Goal: Task Accomplishment & Management: Use online tool/utility

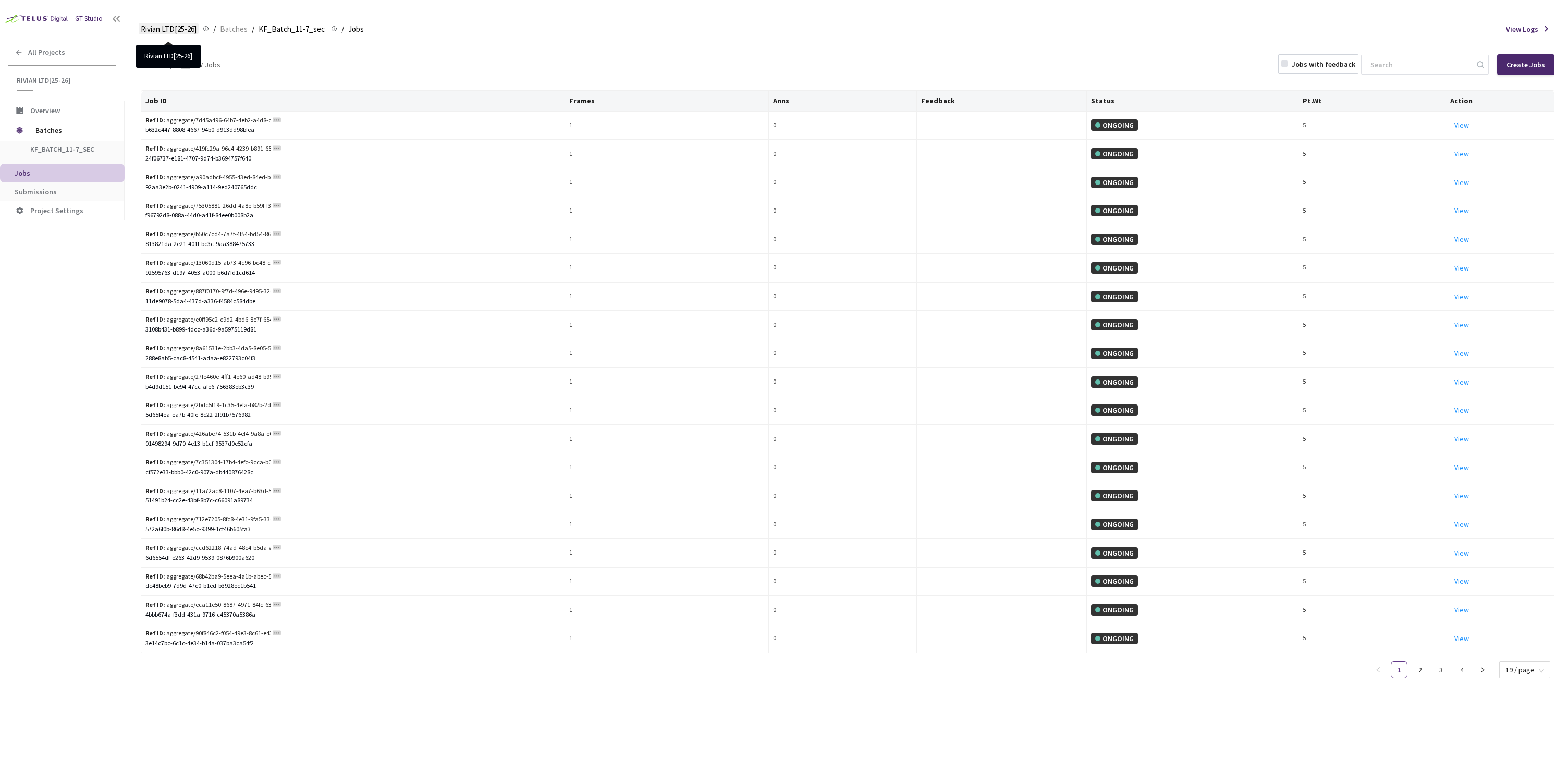
click at [180, 31] on span "Rivian LTD[25-26]" at bounding box center [169, 29] width 56 height 13
click at [183, 29] on span "Rivian LTD[25-26]" at bounding box center [169, 29] width 56 height 13
click at [42, 130] on span "Batches" at bounding box center [71, 130] width 71 height 21
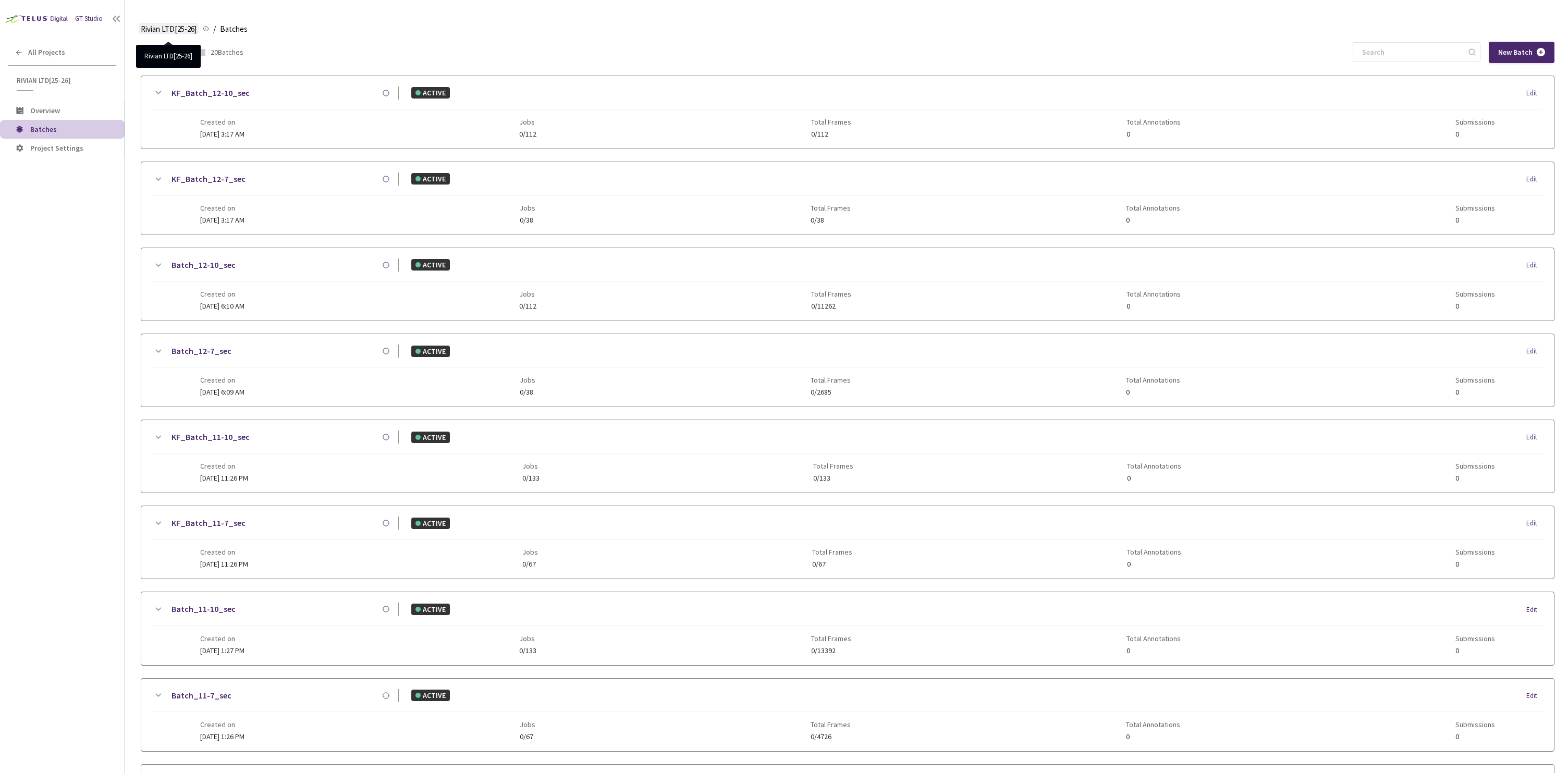
click at [181, 31] on span "Rivian LTD[25-26]" at bounding box center [169, 29] width 56 height 13
click at [57, 81] on span "Rivian LTD[25-26]" at bounding box center [63, 80] width 93 height 9
click at [51, 111] on span "Overview" at bounding box center [45, 110] width 30 height 9
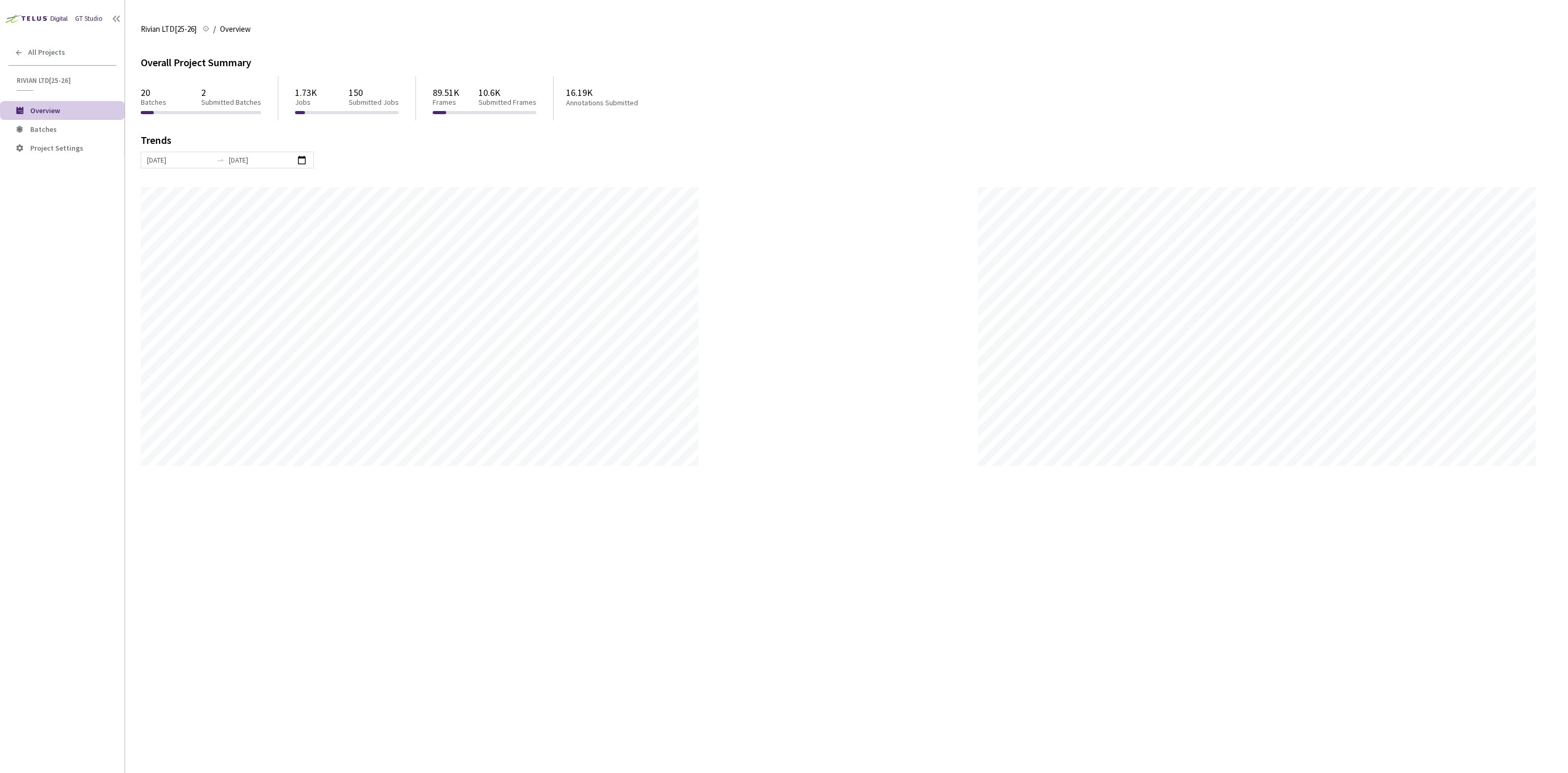
scroll to position [773, 1568]
click at [78, 127] on span "Batches" at bounding box center [73, 130] width 86 height 9
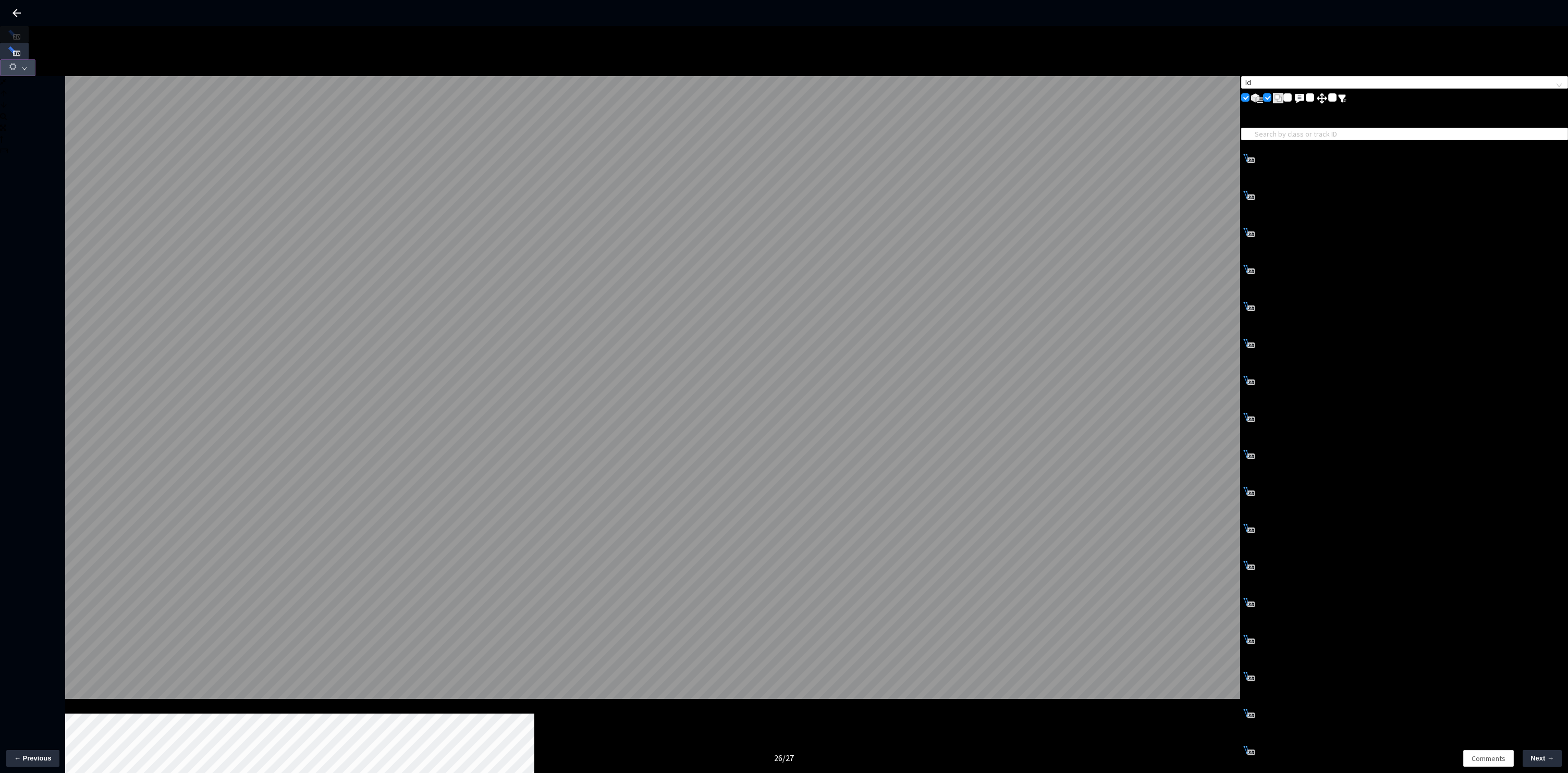
click at [35, 60] on button "button" at bounding box center [18, 68] width 35 height 16
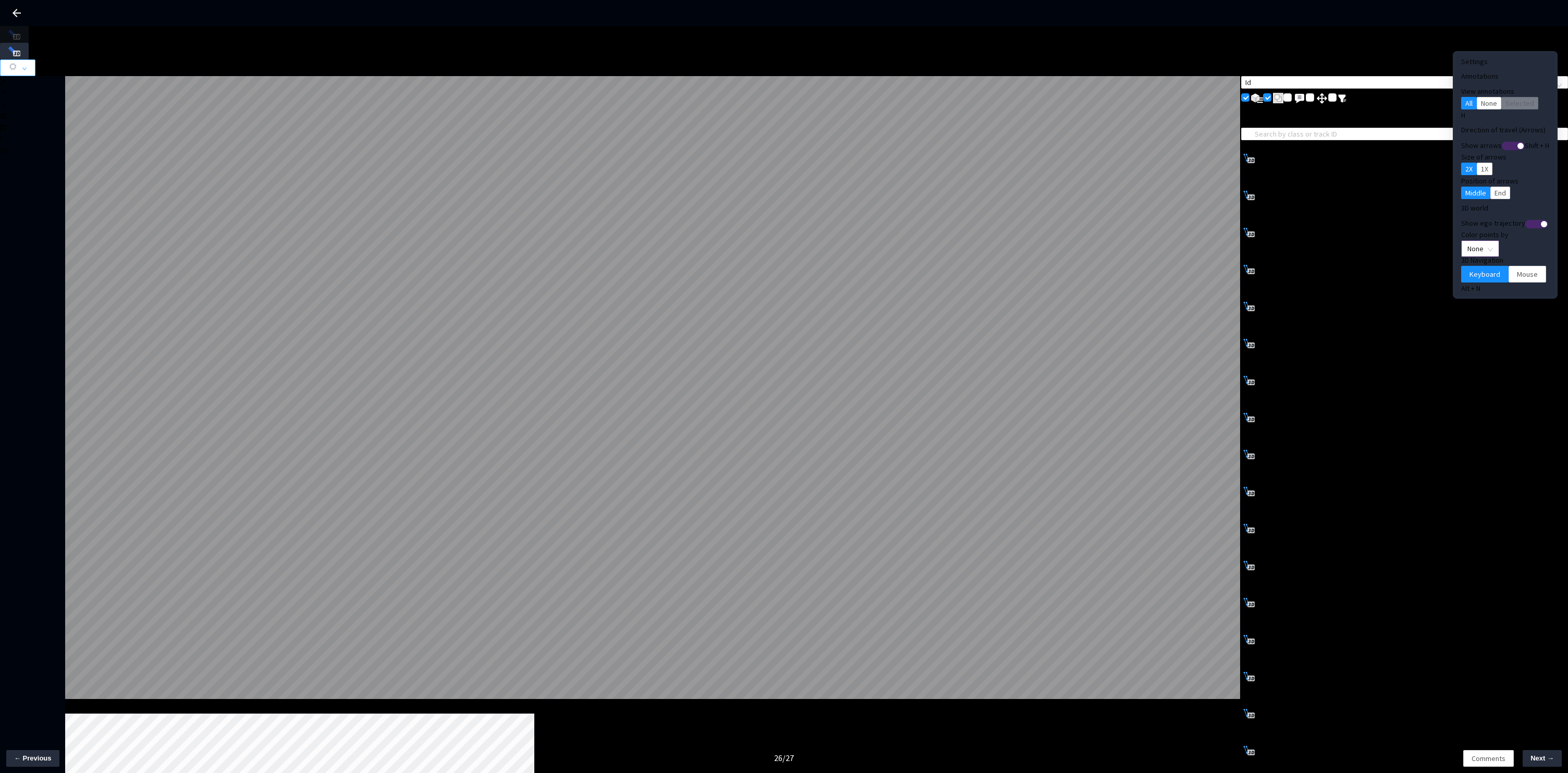
click at [1468, 241] on span "None" at bounding box center [1480, 249] width 26 height 16
click at [1461, 268] on div "Point Intensity" at bounding box center [1463, 264] width 47 height 13
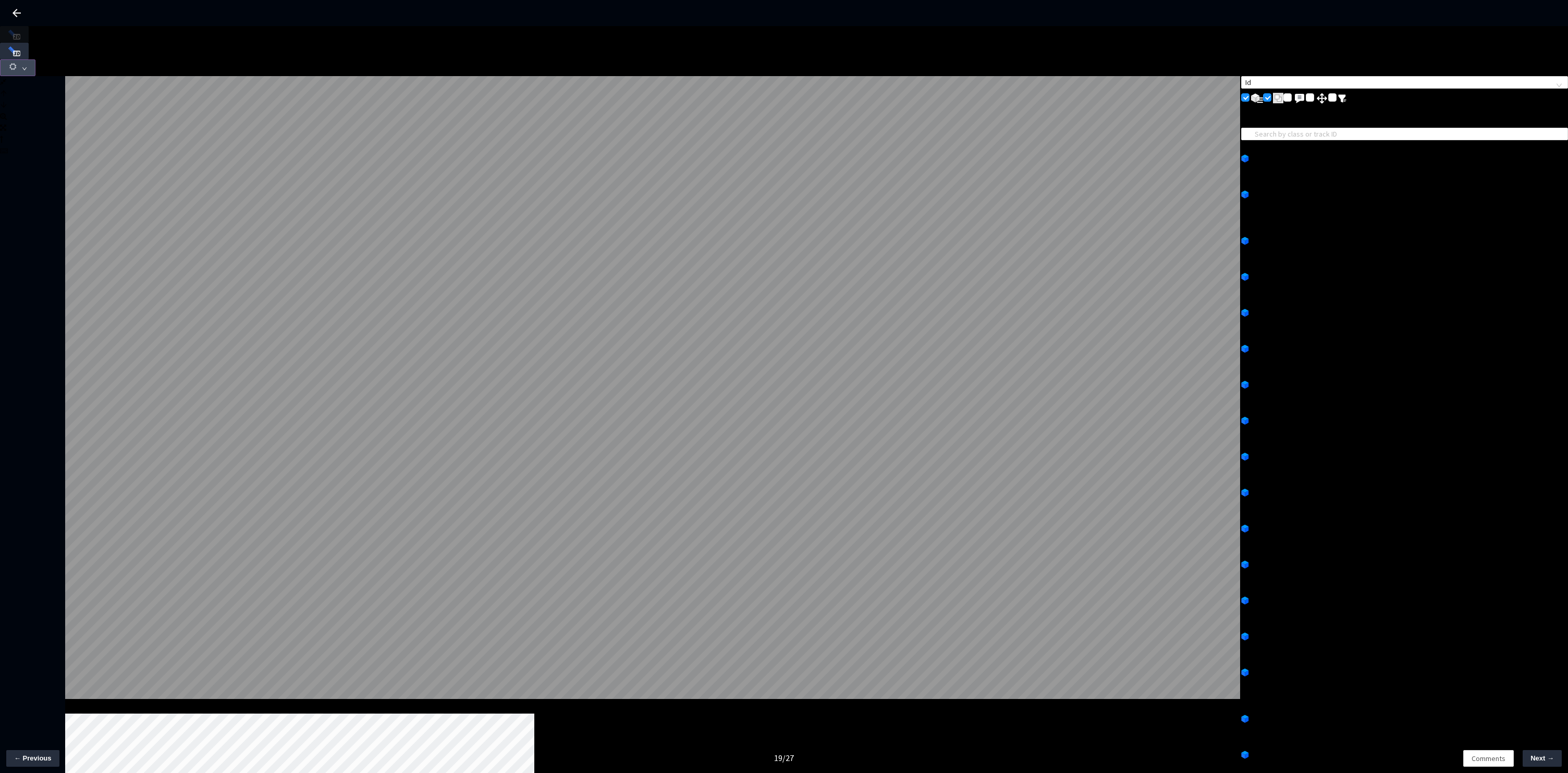
click at [35, 60] on button "button" at bounding box center [18, 68] width 35 height 16
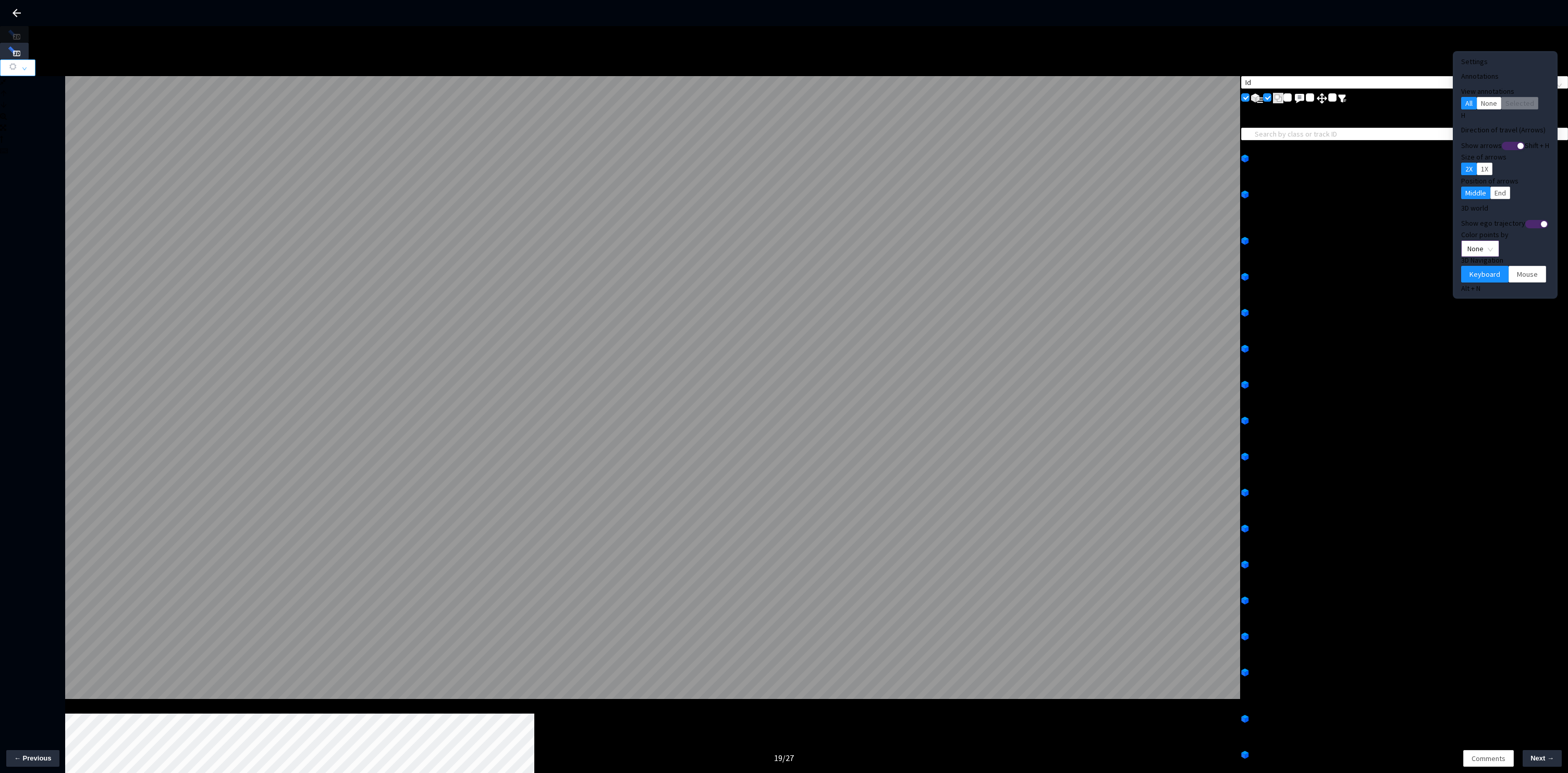
click at [1468, 241] on span "None" at bounding box center [1480, 249] width 26 height 16
click at [1461, 270] on div "Point Intensity" at bounding box center [1463, 264] width 35 height 12
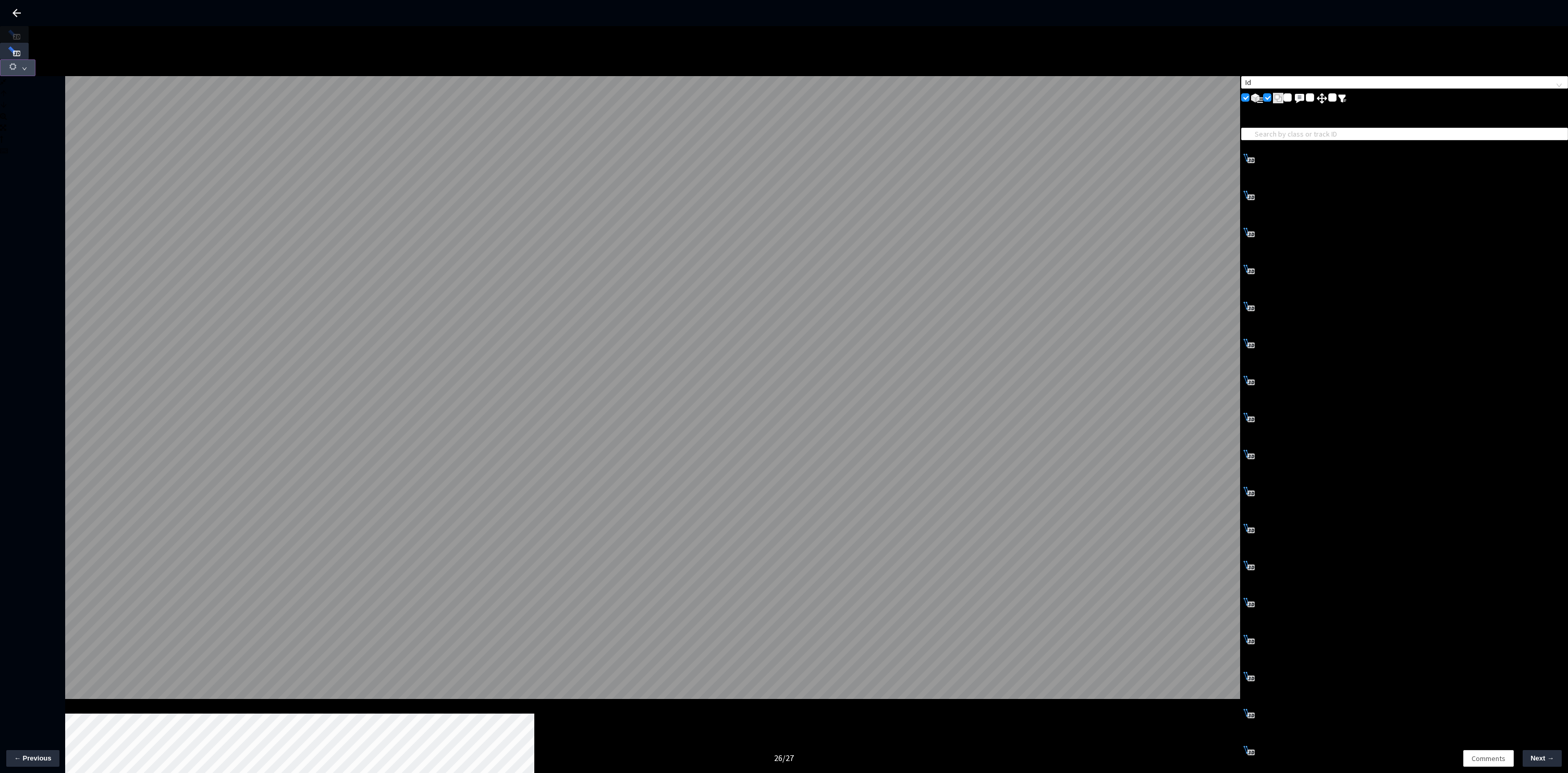
click at [35, 60] on button "button" at bounding box center [18, 68] width 35 height 16
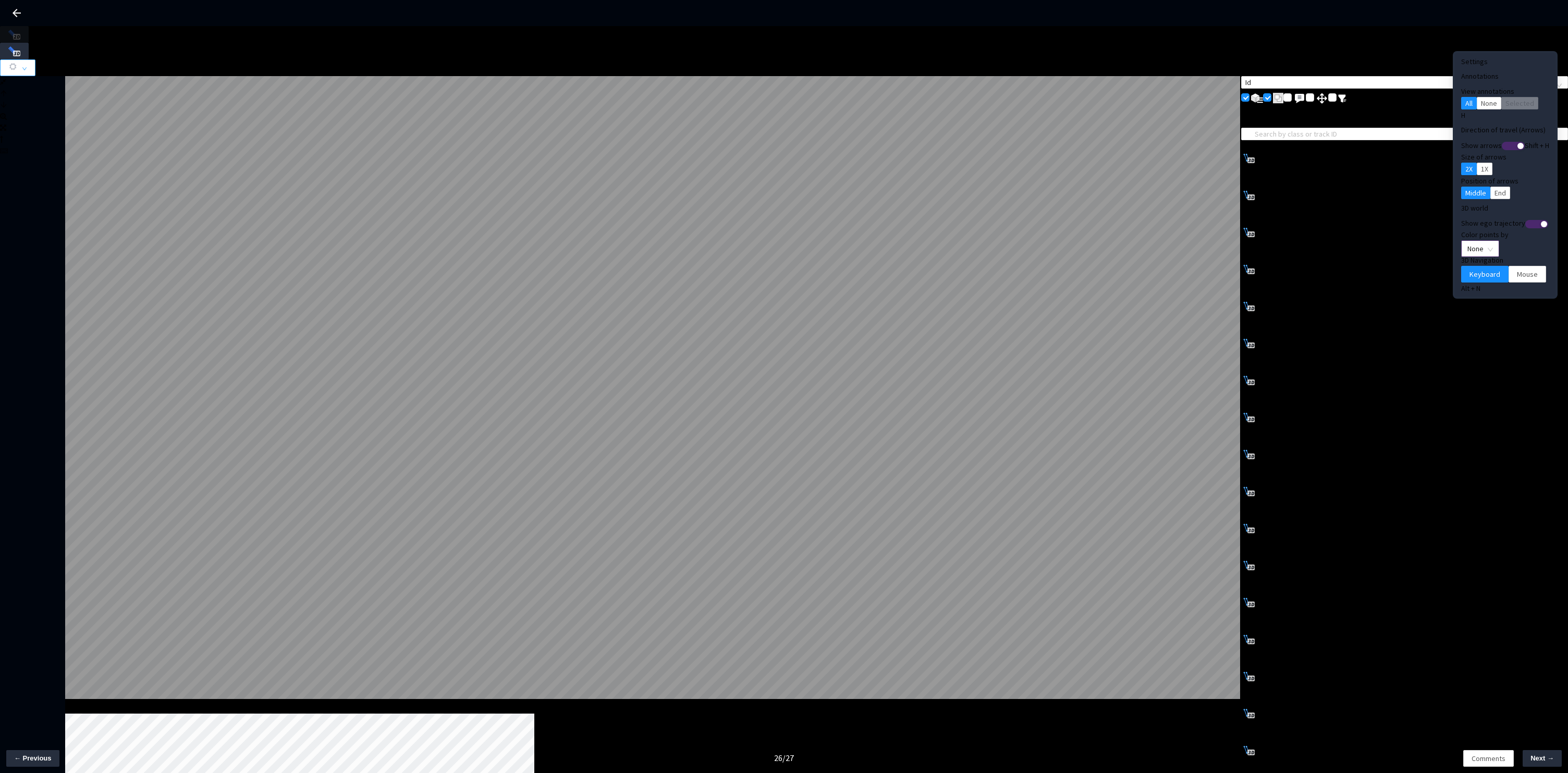
click at [1469, 241] on span "None" at bounding box center [1480, 249] width 26 height 16
click at [1466, 269] on div "Point Intensity" at bounding box center [1463, 264] width 35 height 12
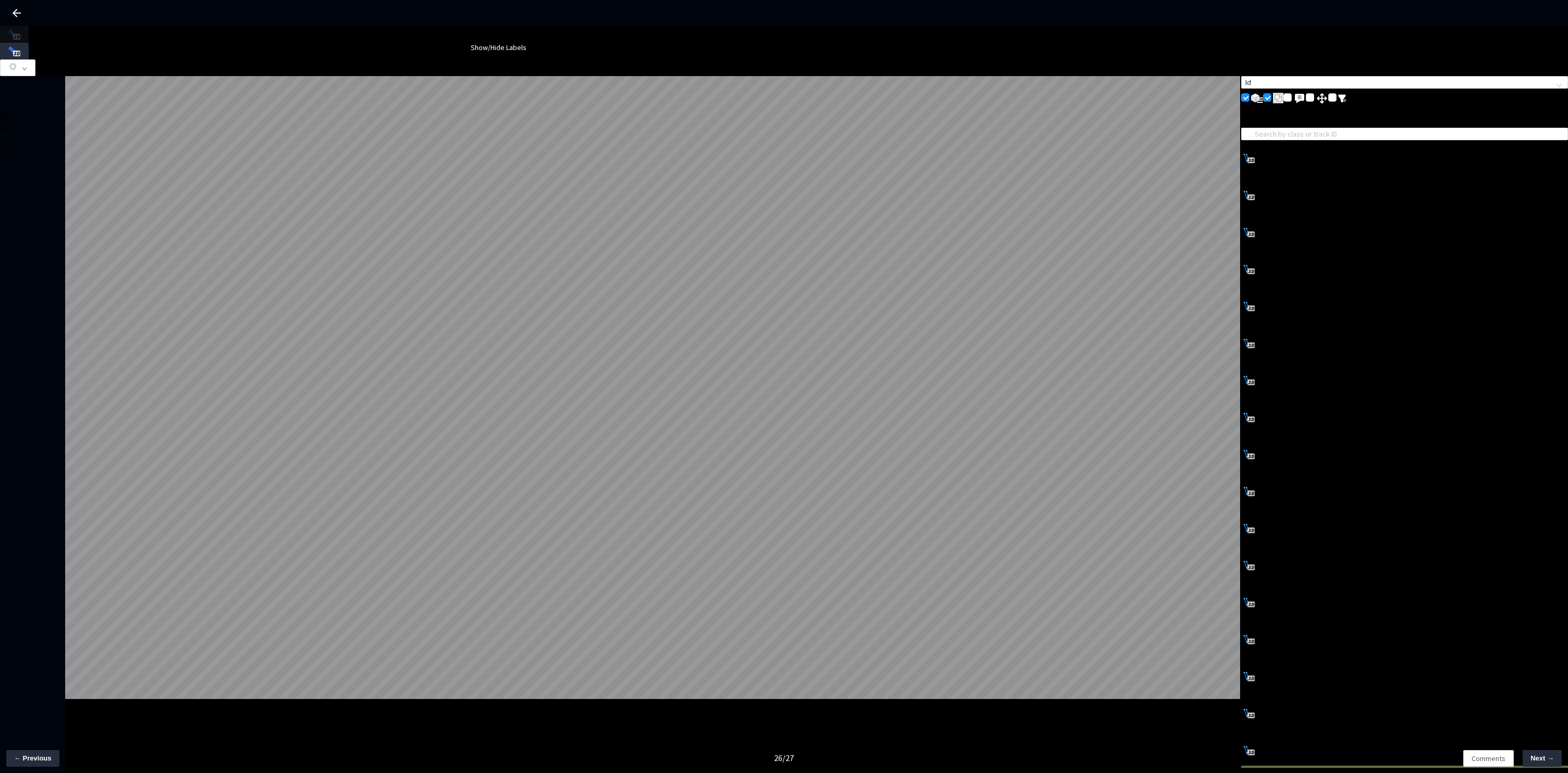
type input "6b9a4028-fe03-4c94-a6d5-0494d12cde0c"
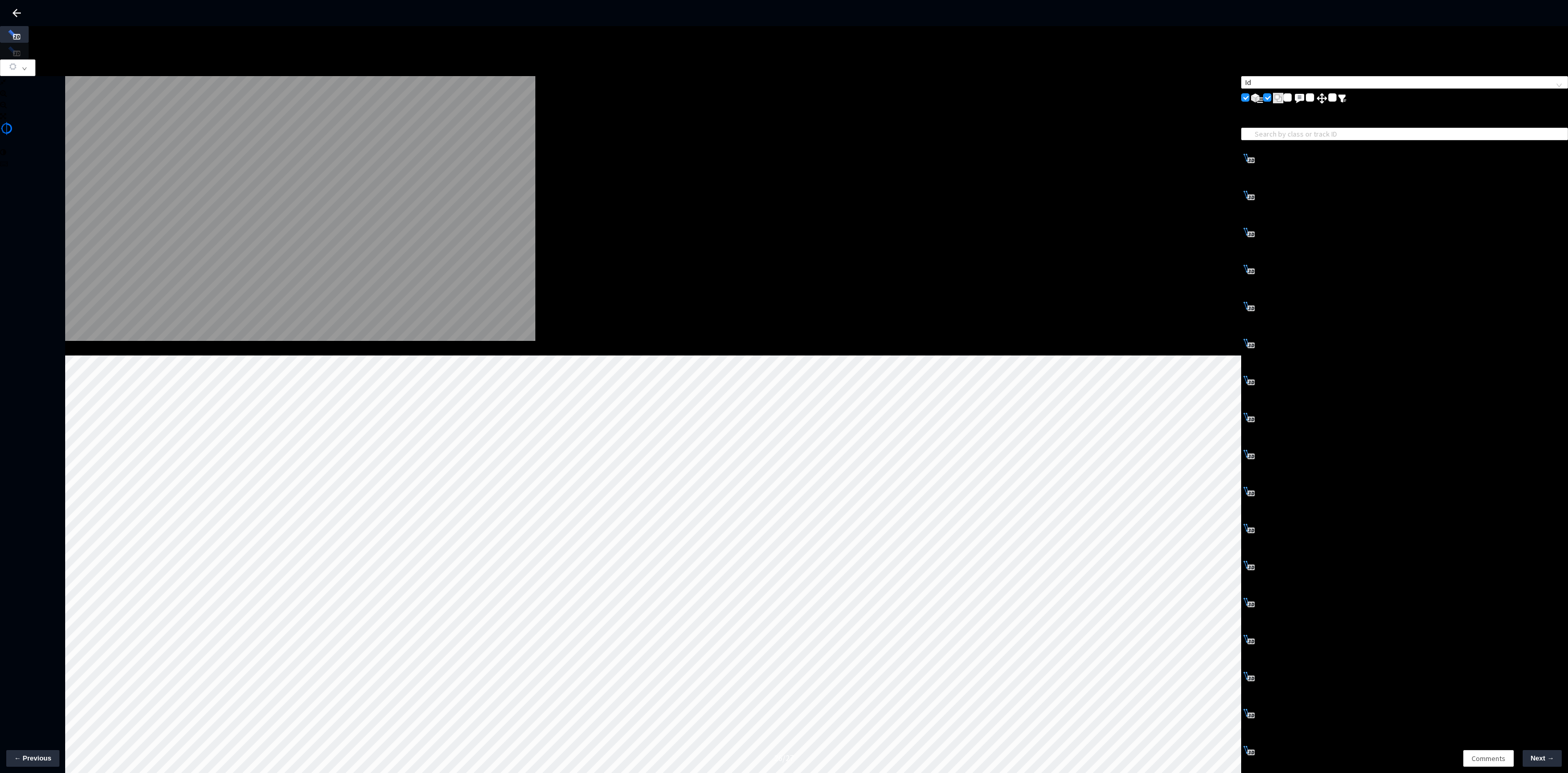
click at [71, 346] on icon at bounding box center [68, 350] width 6 height 7
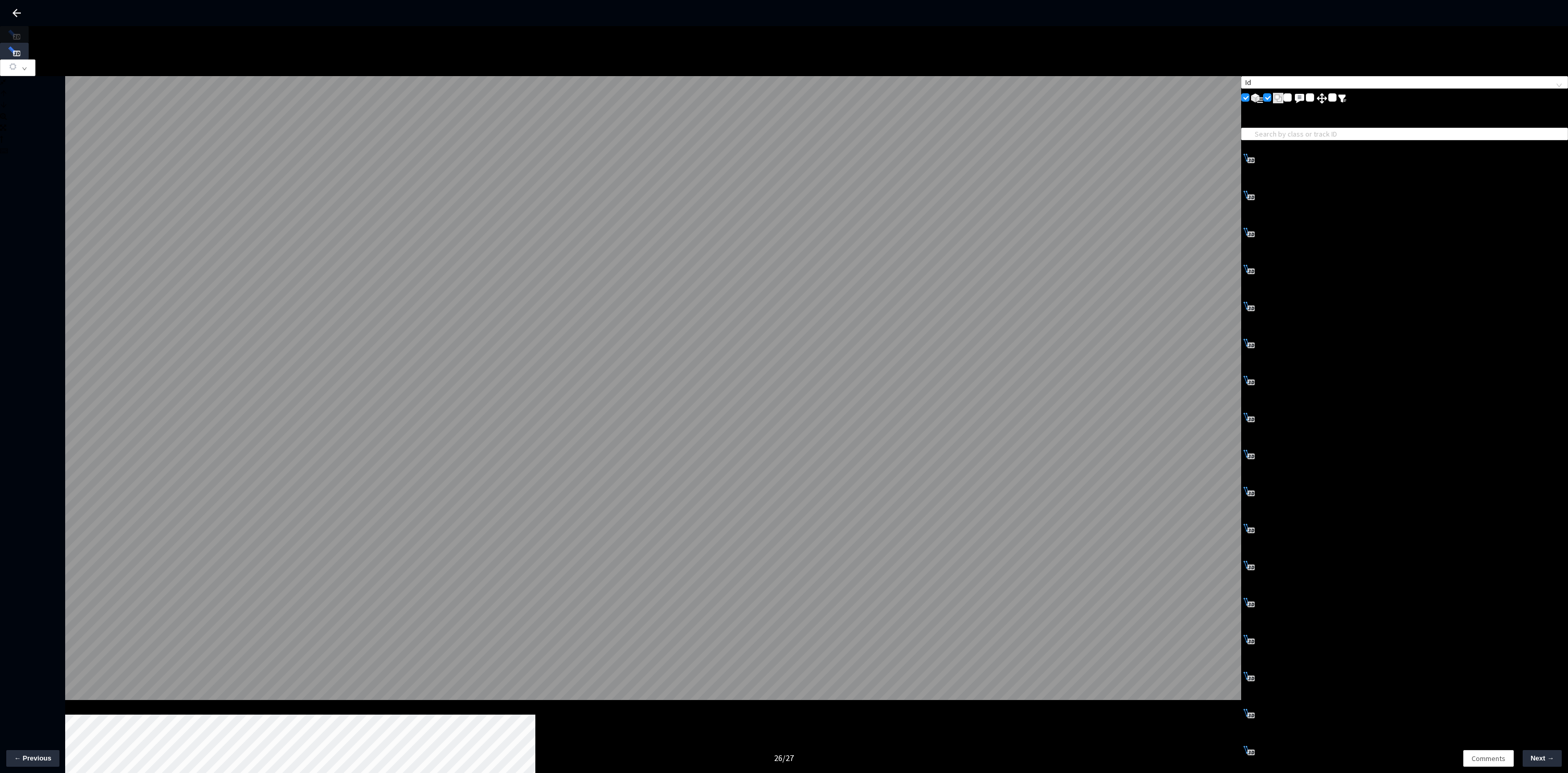
click at [18, 62] on icon "button" at bounding box center [13, 66] width 9 height 9
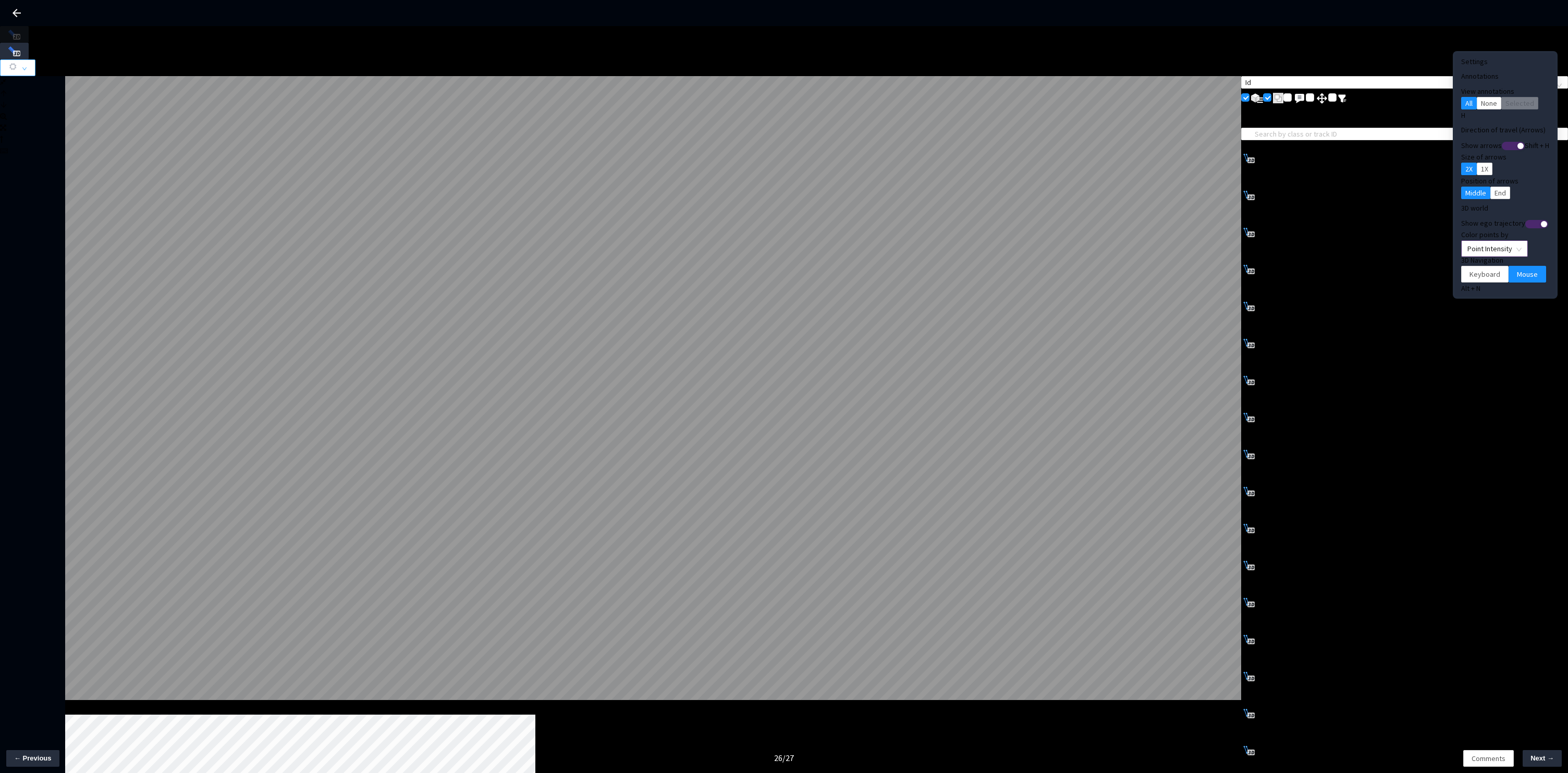
click at [1471, 241] on span "Point Intensity" at bounding box center [1494, 249] width 54 height 16
click at [1494, 187] on span "End" at bounding box center [1500, 192] width 12 height 12
click at [1465, 187] on span "Middle" at bounding box center [1475, 192] width 21 height 12
click at [1494, 187] on span "End" at bounding box center [1500, 192] width 12 height 12
click at [1465, 187] on span "Middle" at bounding box center [1475, 192] width 21 height 12
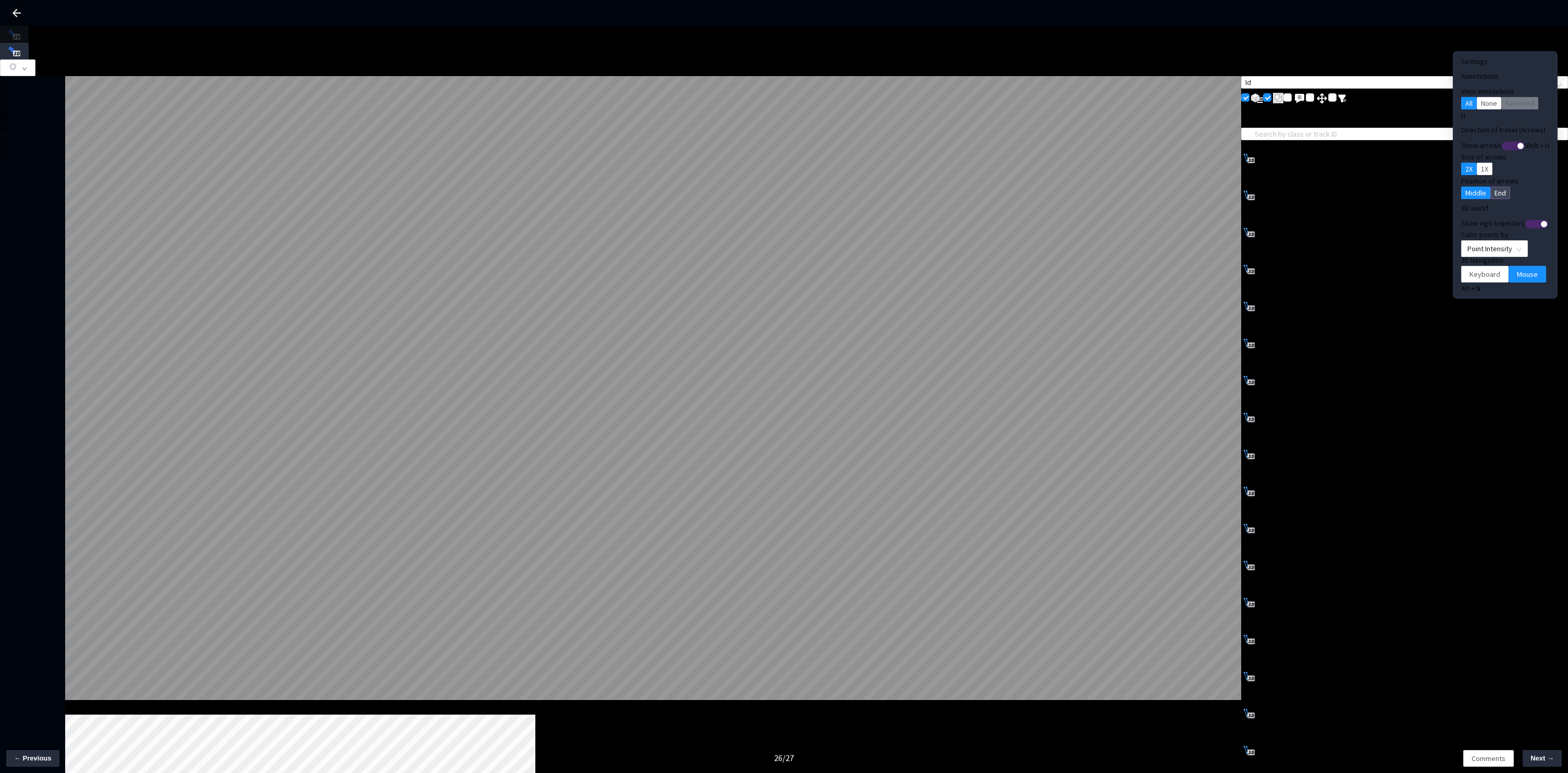
click at [1490, 187] on button "End" at bounding box center [1500, 193] width 20 height 13
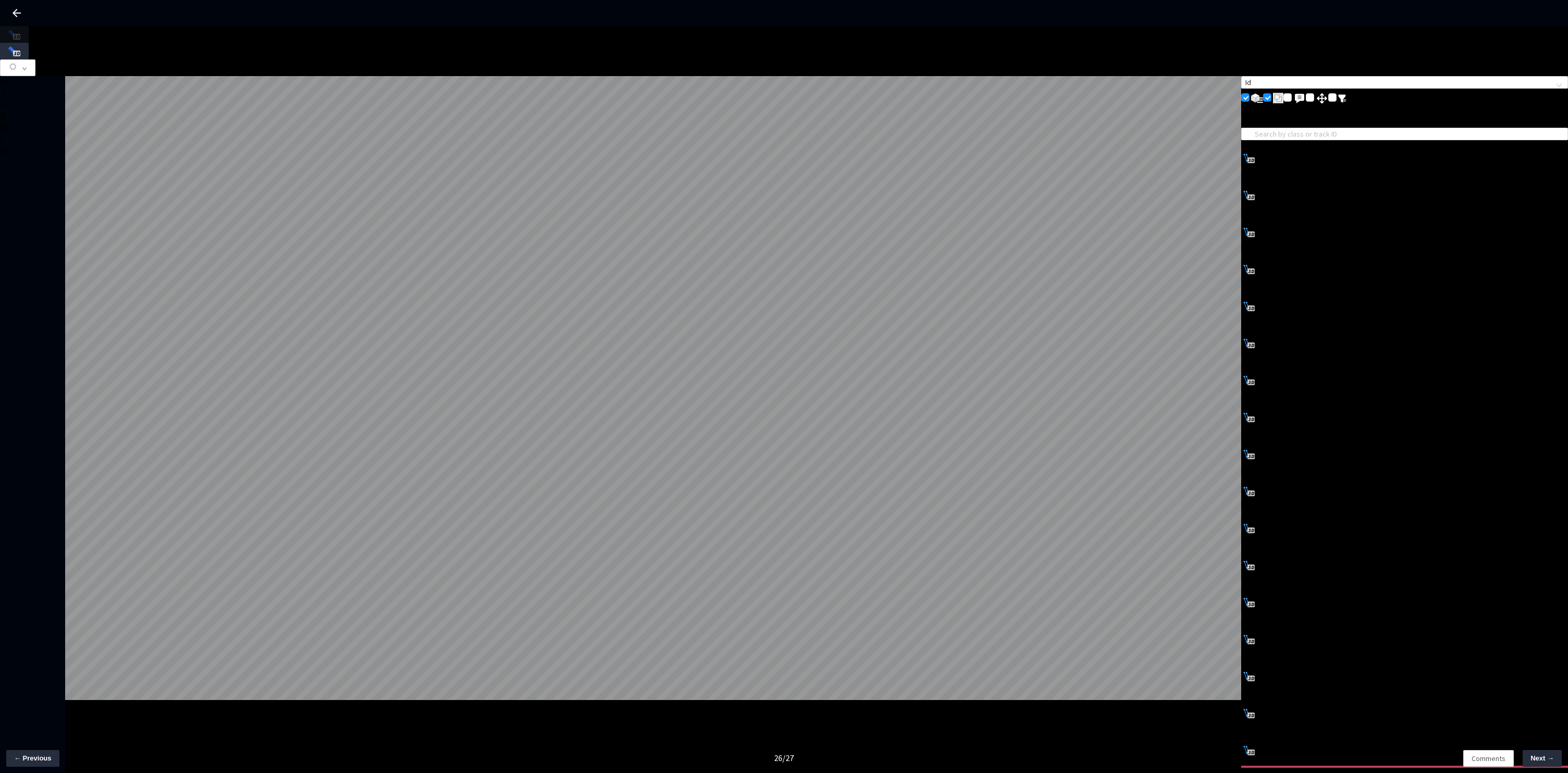
click at [1248, 772] on icon "arrow-left" at bounding box center [1245, 785] width 7 height 7
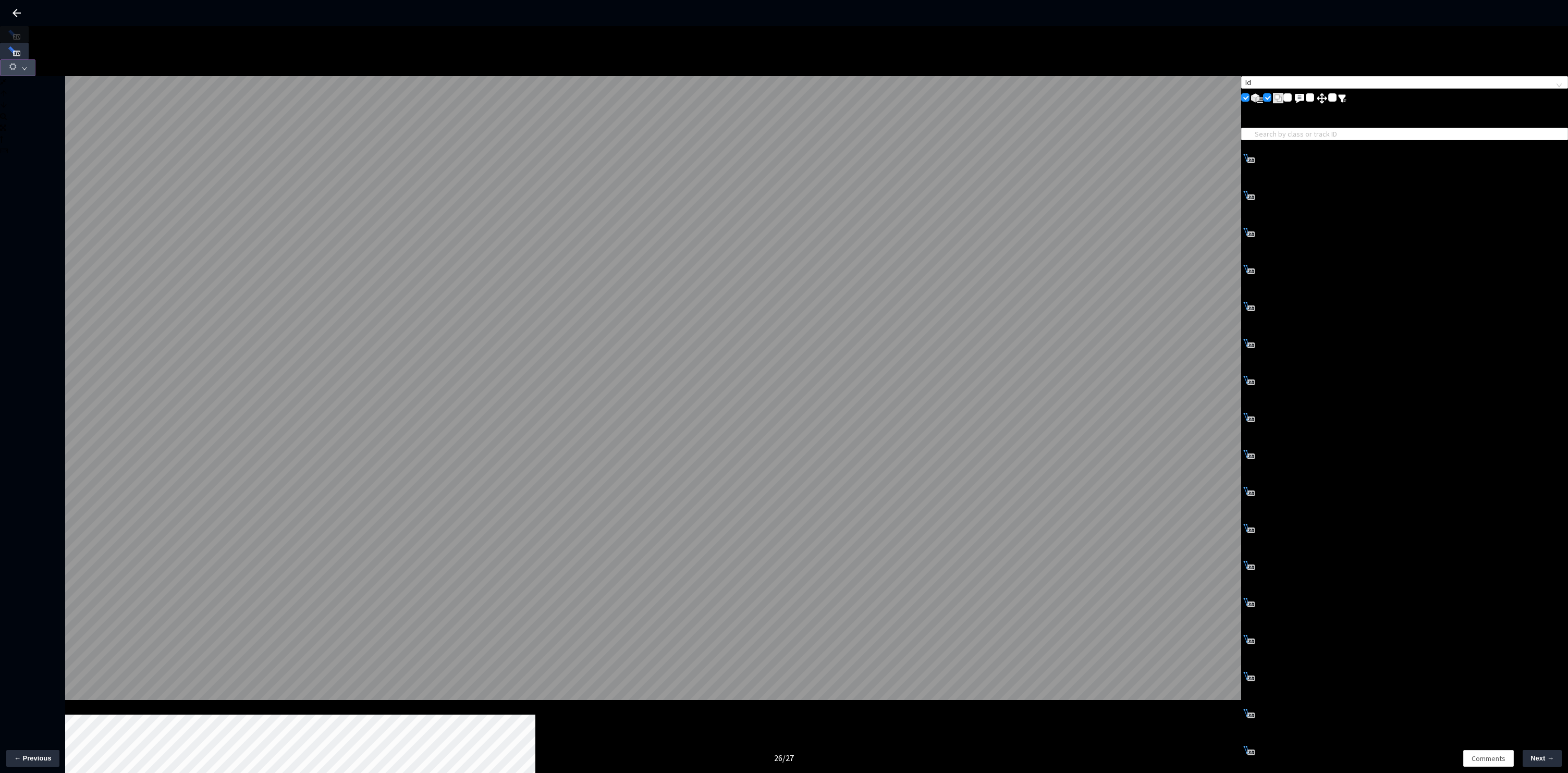
click at [35, 60] on button "button" at bounding box center [18, 68] width 35 height 16
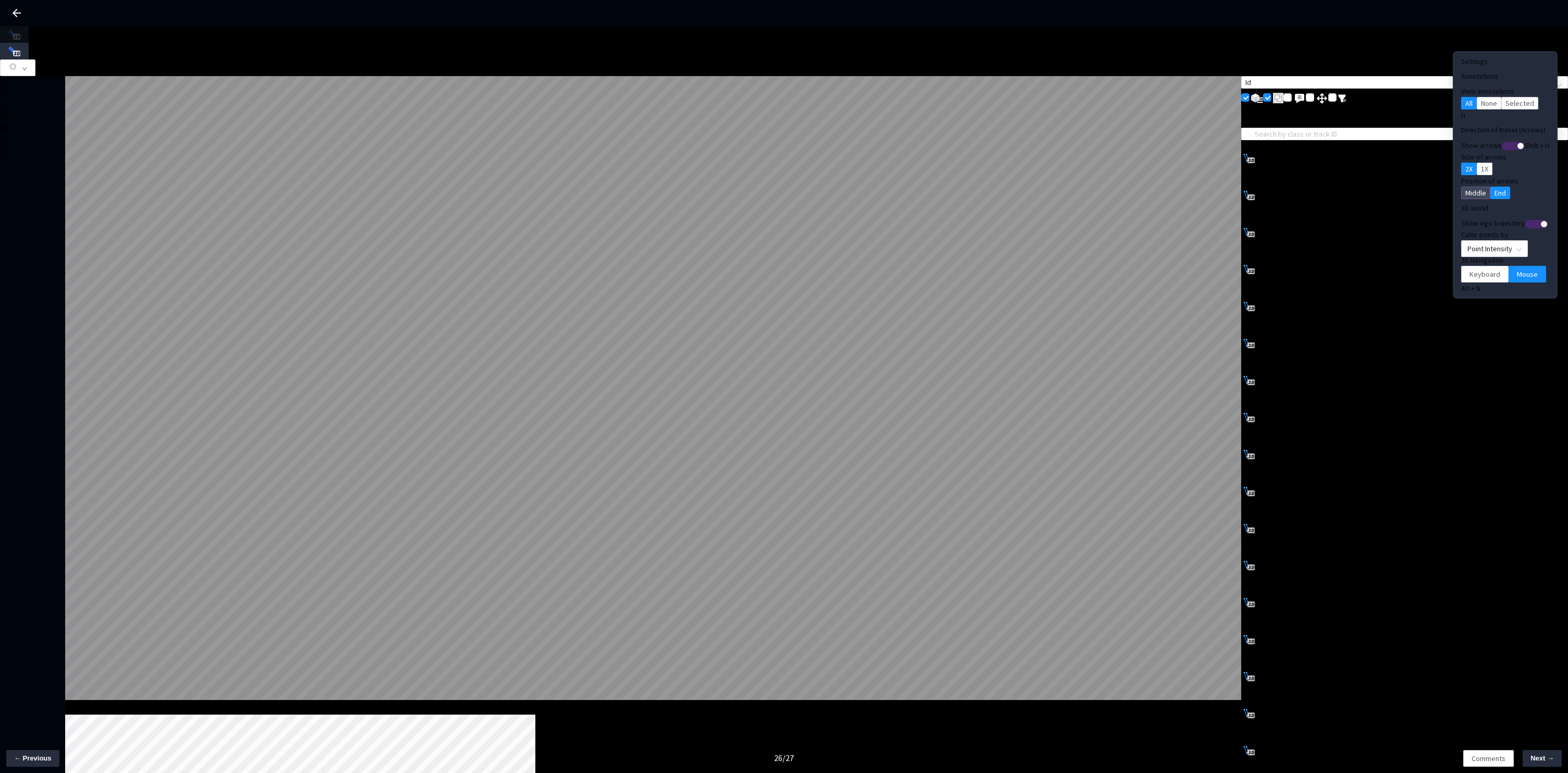
click at [1465, 187] on span "Middle" at bounding box center [1475, 192] width 21 height 12
click at [1481, 164] on span "1X" at bounding box center [1485, 169] width 7 height 12
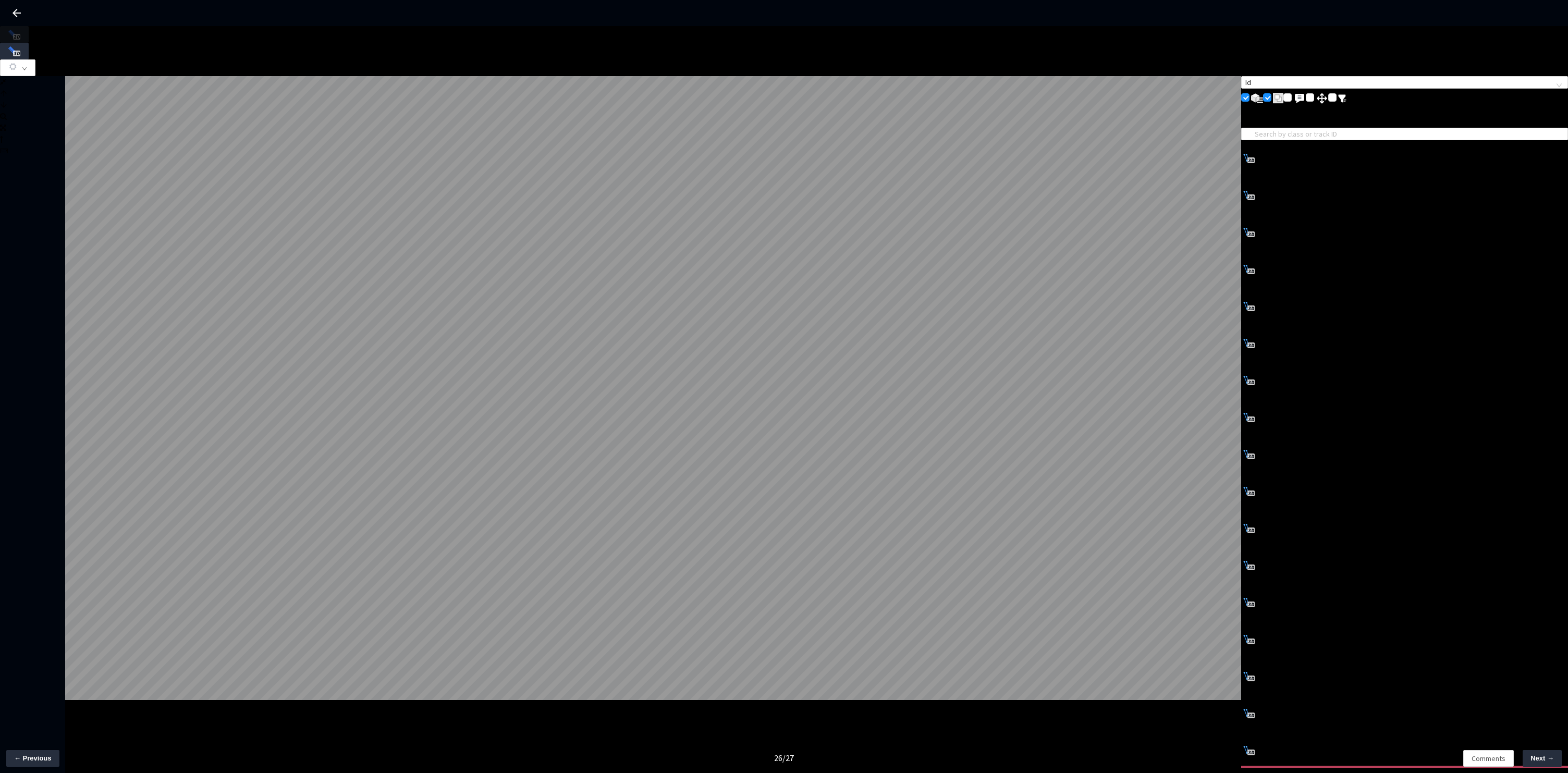
click at [1248, 772] on icon "arrow-left" at bounding box center [1245, 785] width 7 height 7
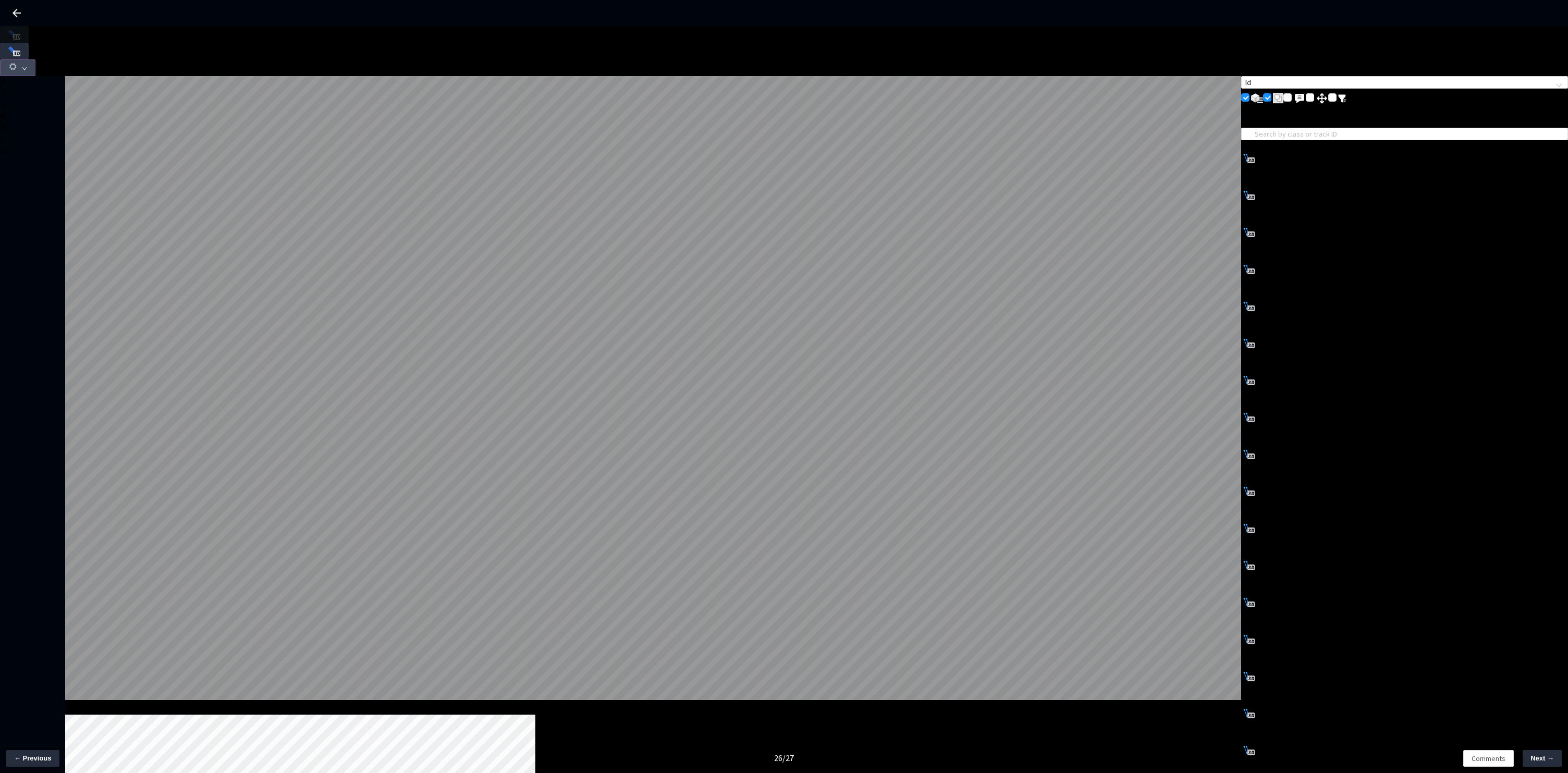
click at [35, 60] on button "button" at bounding box center [18, 68] width 35 height 16
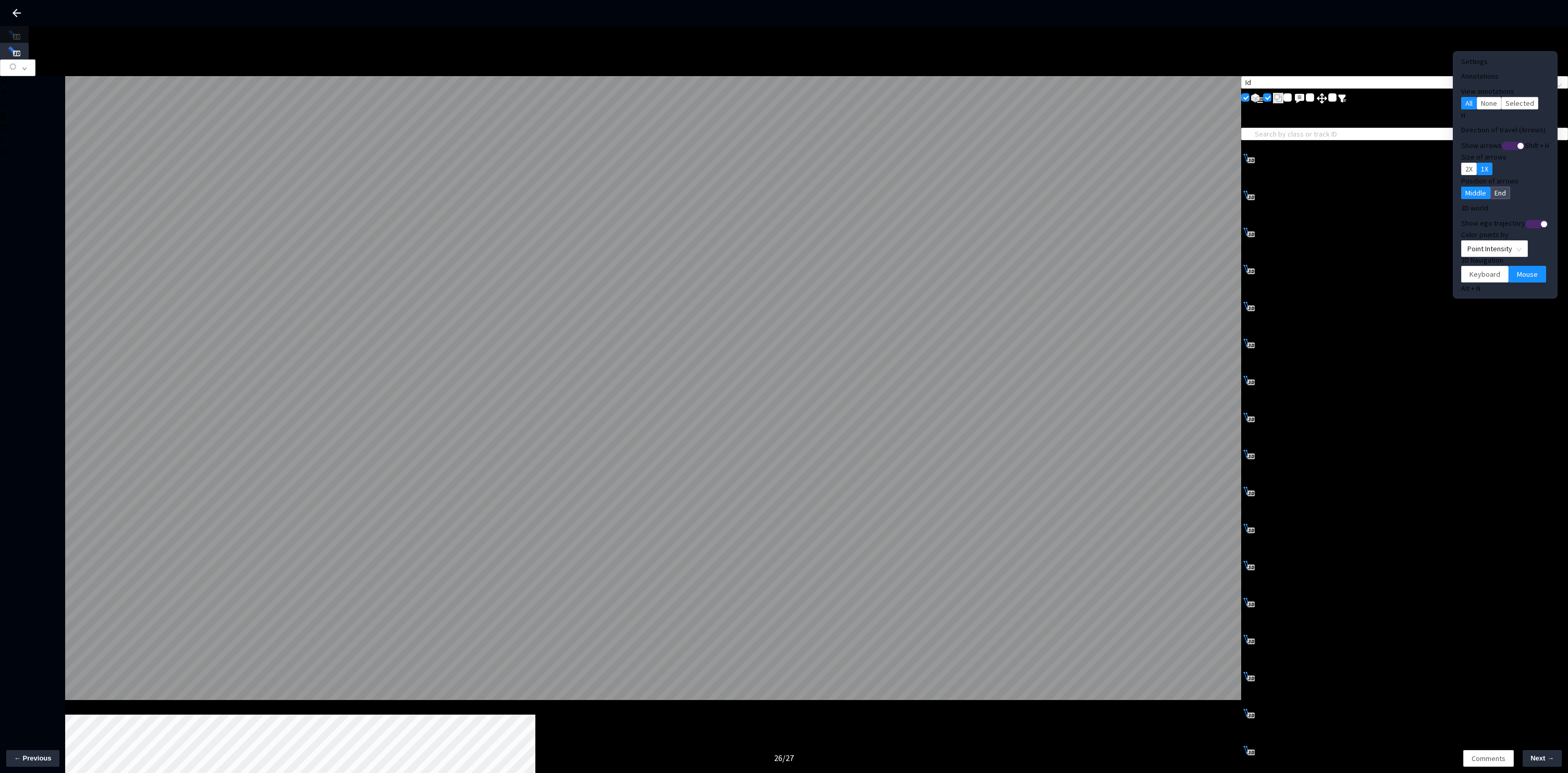
click at [1494, 187] on span "End" at bounding box center [1500, 192] width 12 height 12
click at [1517, 146] on div "button" at bounding box center [1521, 146] width 6 height 6
click at [1502, 146] on button "button" at bounding box center [1513, 146] width 23 height 9
click at [1517, 146] on div "button" at bounding box center [1521, 146] width 6 height 6
click at [1502, 146] on button "button" at bounding box center [1513, 146] width 23 height 9
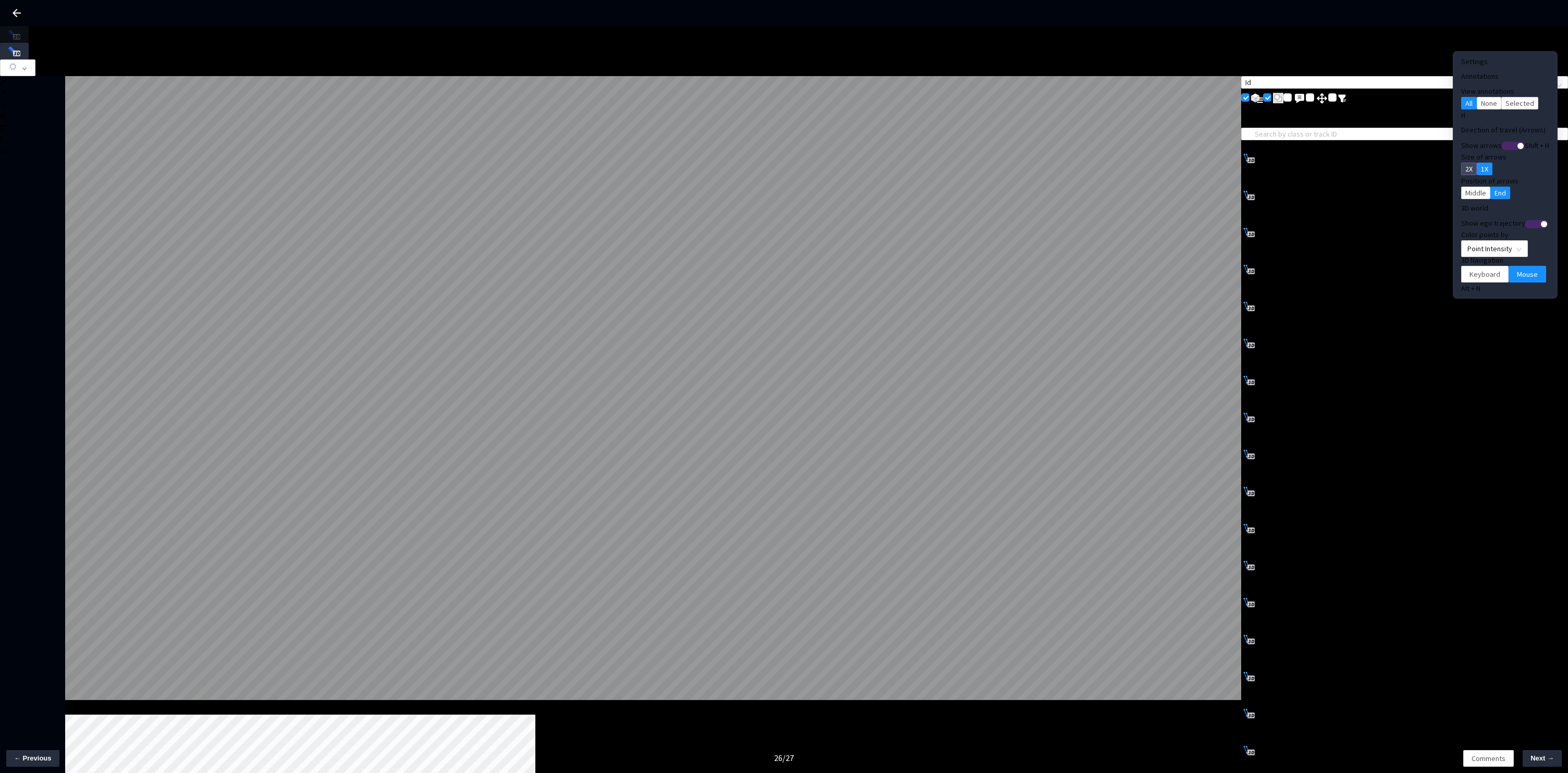
click at [1465, 165] on span "2X" at bounding box center [1469, 169] width 7 height 12
click at [1465, 187] on span "Middle" at bounding box center [1475, 192] width 21 height 12
click at [1481, 166] on span "1X" at bounding box center [1485, 169] width 7 height 12
click at [1517, 147] on div "button" at bounding box center [1521, 146] width 6 height 6
click at [1502, 147] on button "button" at bounding box center [1513, 146] width 23 height 9
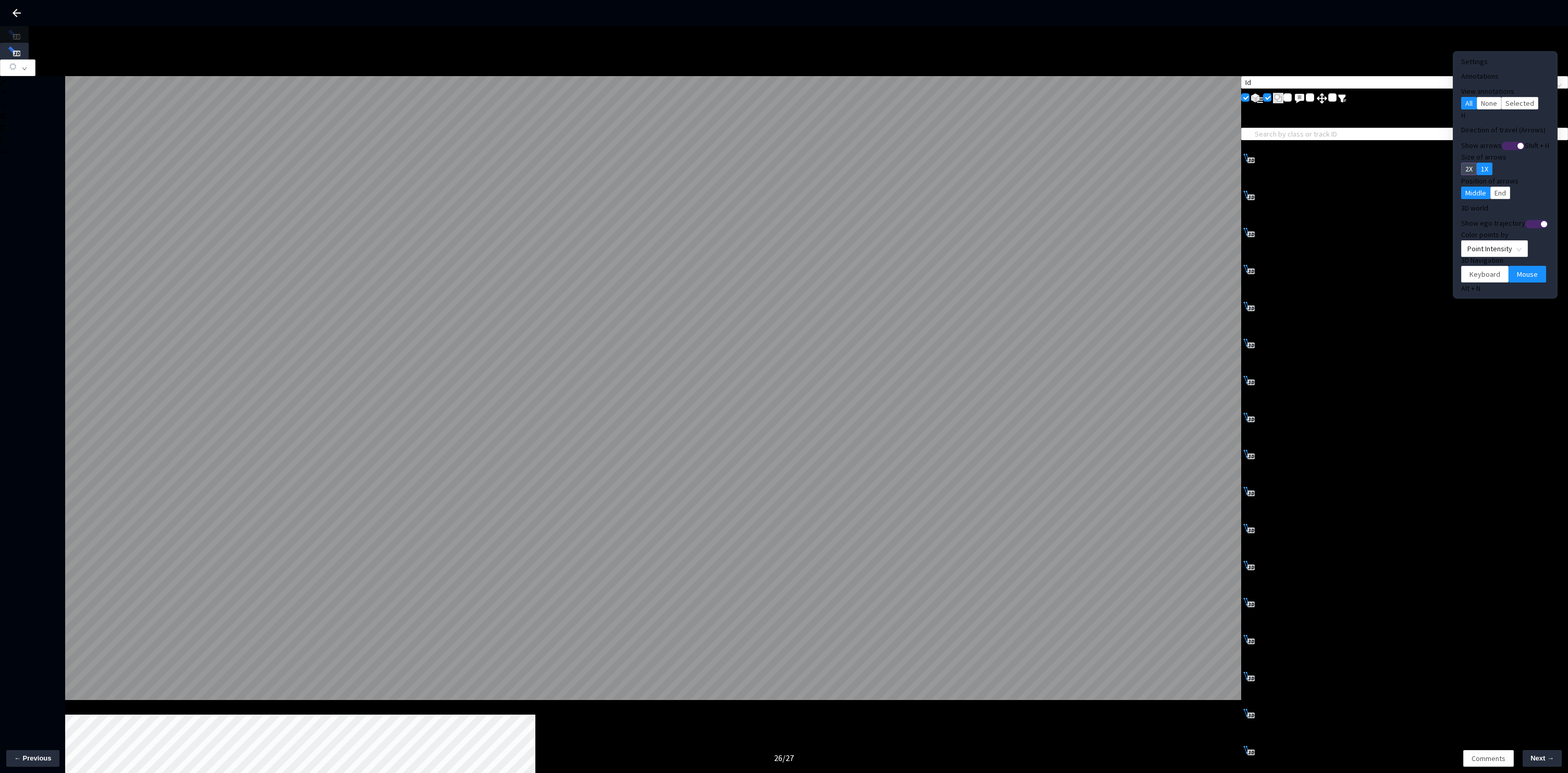
click at [1461, 166] on button "2X" at bounding box center [1469, 169] width 16 height 13
click at [1517, 147] on div "button" at bounding box center [1521, 146] width 6 height 6
click at [1502, 147] on button "button" at bounding box center [1513, 146] width 23 height 9
click at [1517, 147] on div "button" at bounding box center [1521, 146] width 6 height 6
click at [1502, 147] on button "button" at bounding box center [1513, 146] width 23 height 9
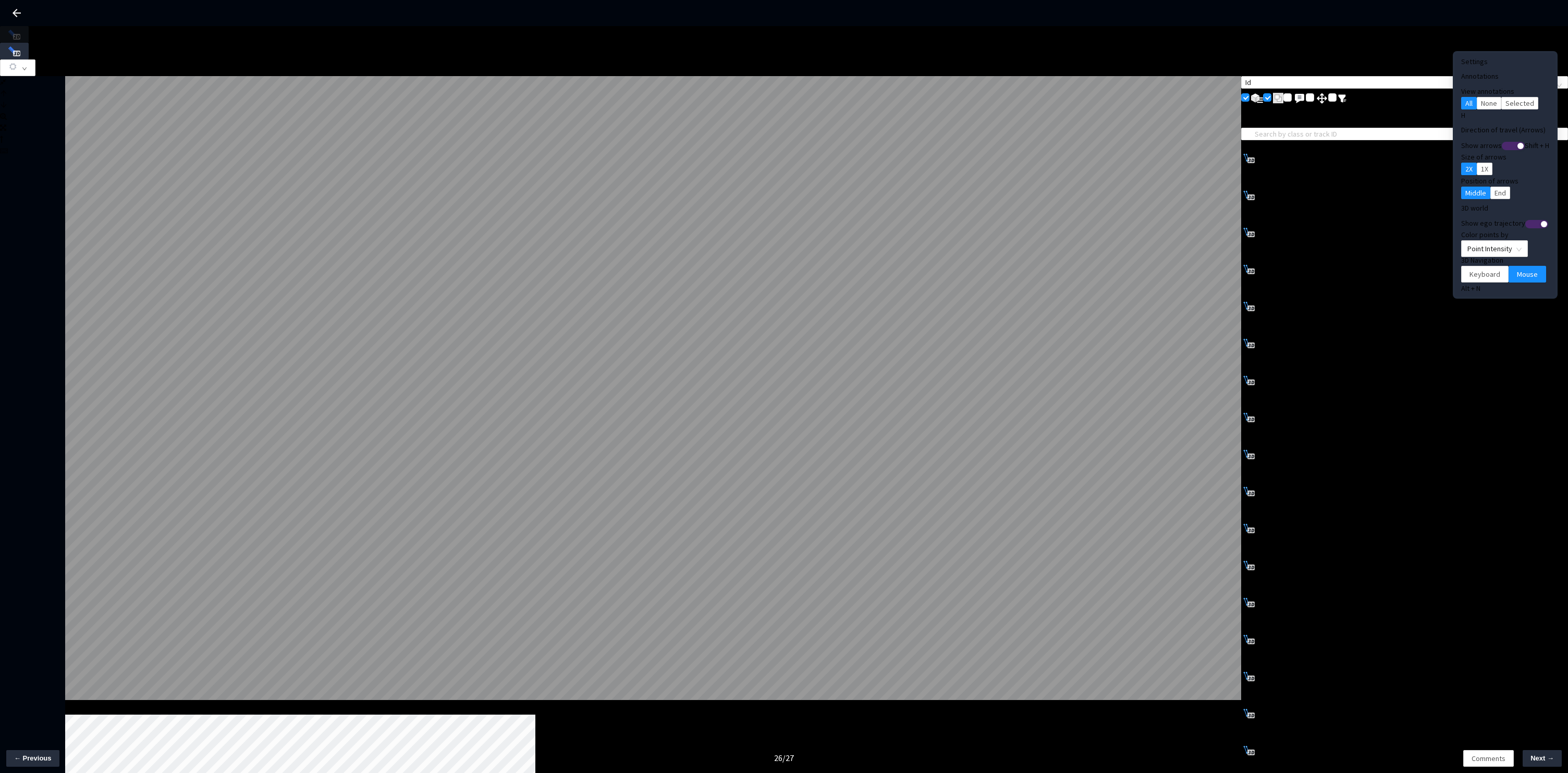
click at [1517, 147] on div "button" at bounding box center [1521, 146] width 6 height 6
click at [1502, 147] on button "button" at bounding box center [1513, 146] width 23 height 9
click at [1541, 221] on div "button" at bounding box center [1544, 224] width 6 height 6
click at [1525, 220] on button "button" at bounding box center [1537, 224] width 23 height 9
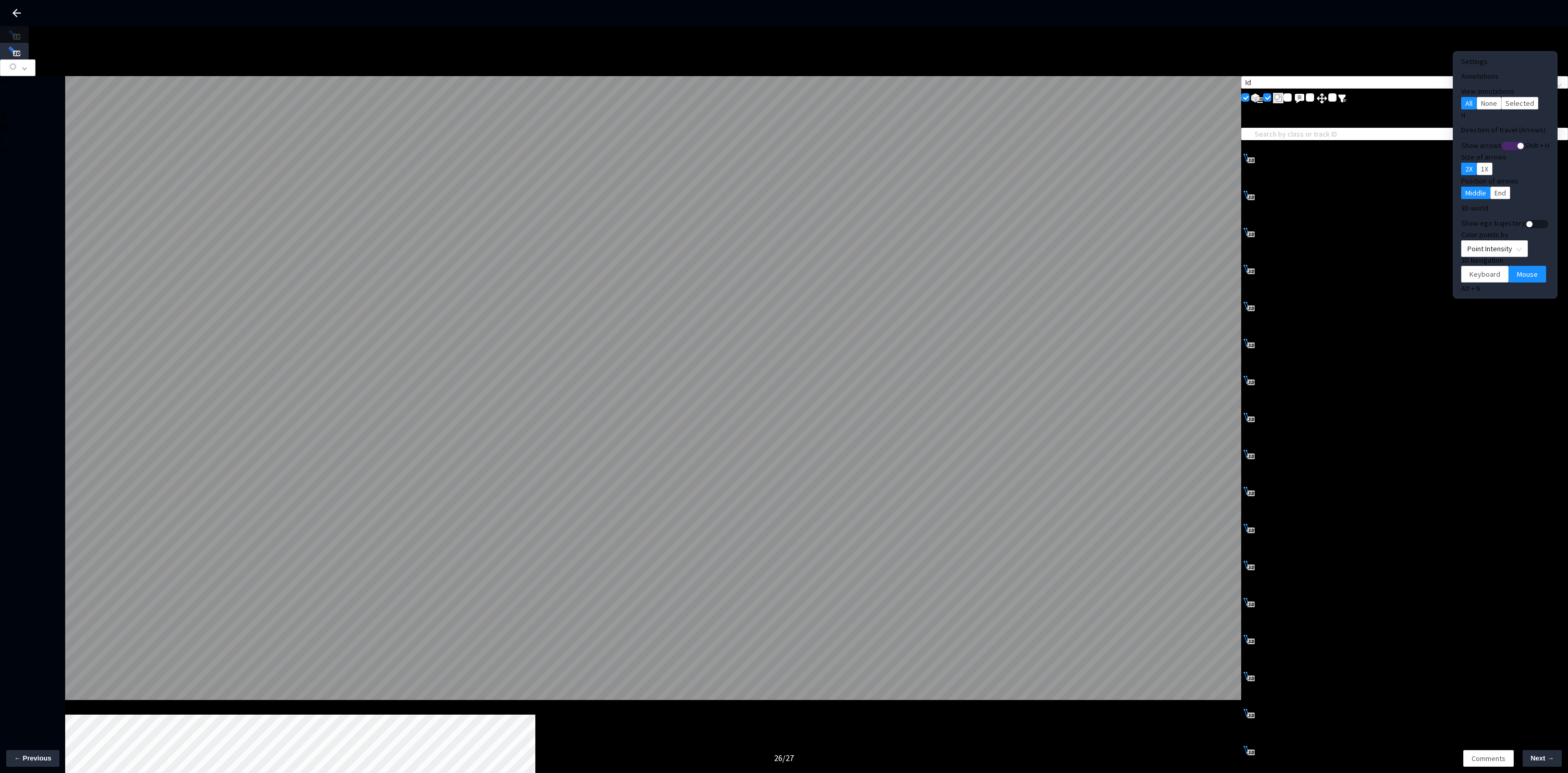
click at [1525, 220] on button "button" at bounding box center [1537, 224] width 23 height 9
